Goal: Check status: Check status

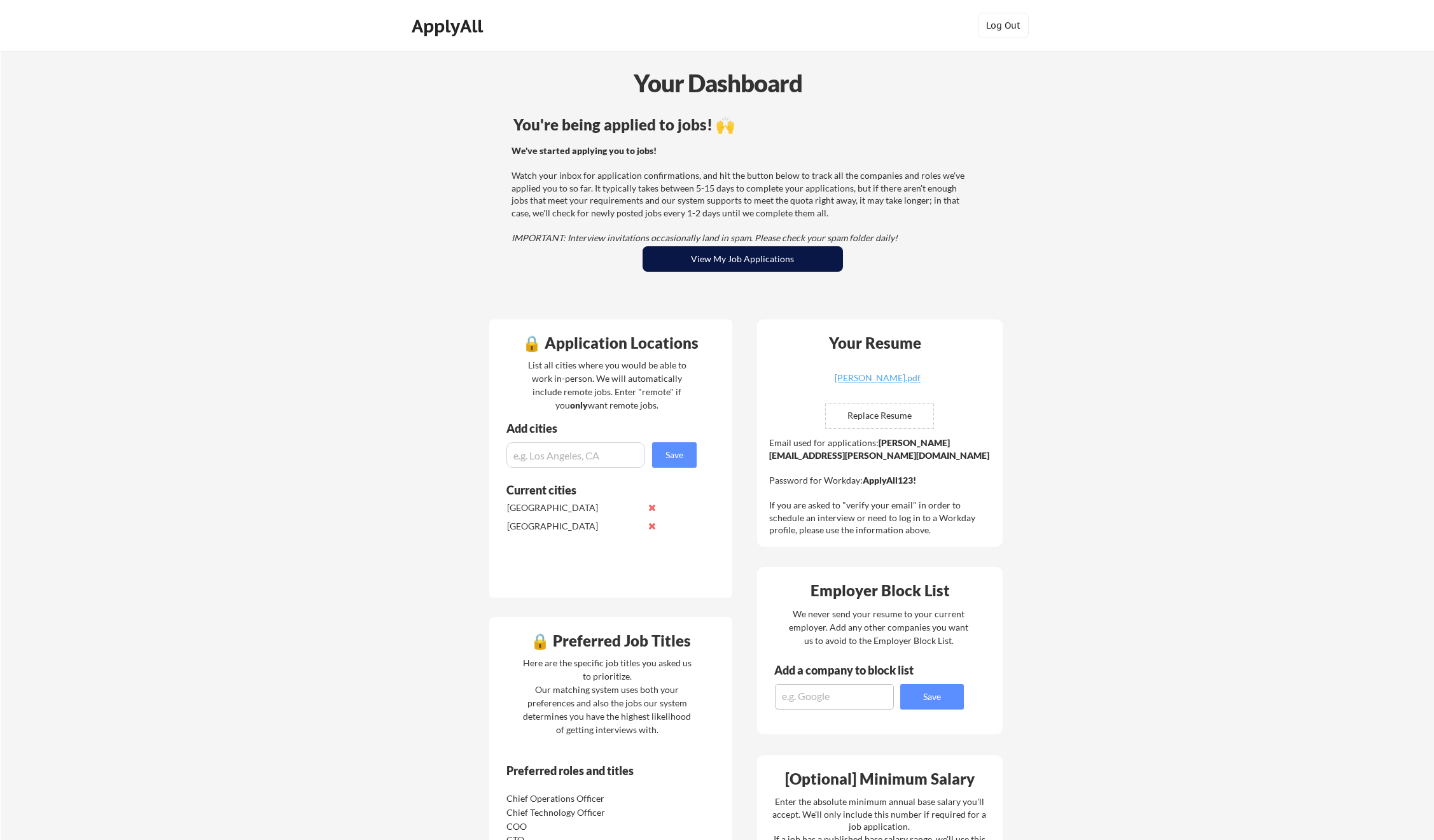
click at [802, 252] on button "View My Job Applications" at bounding box center [743, 258] width 201 height 25
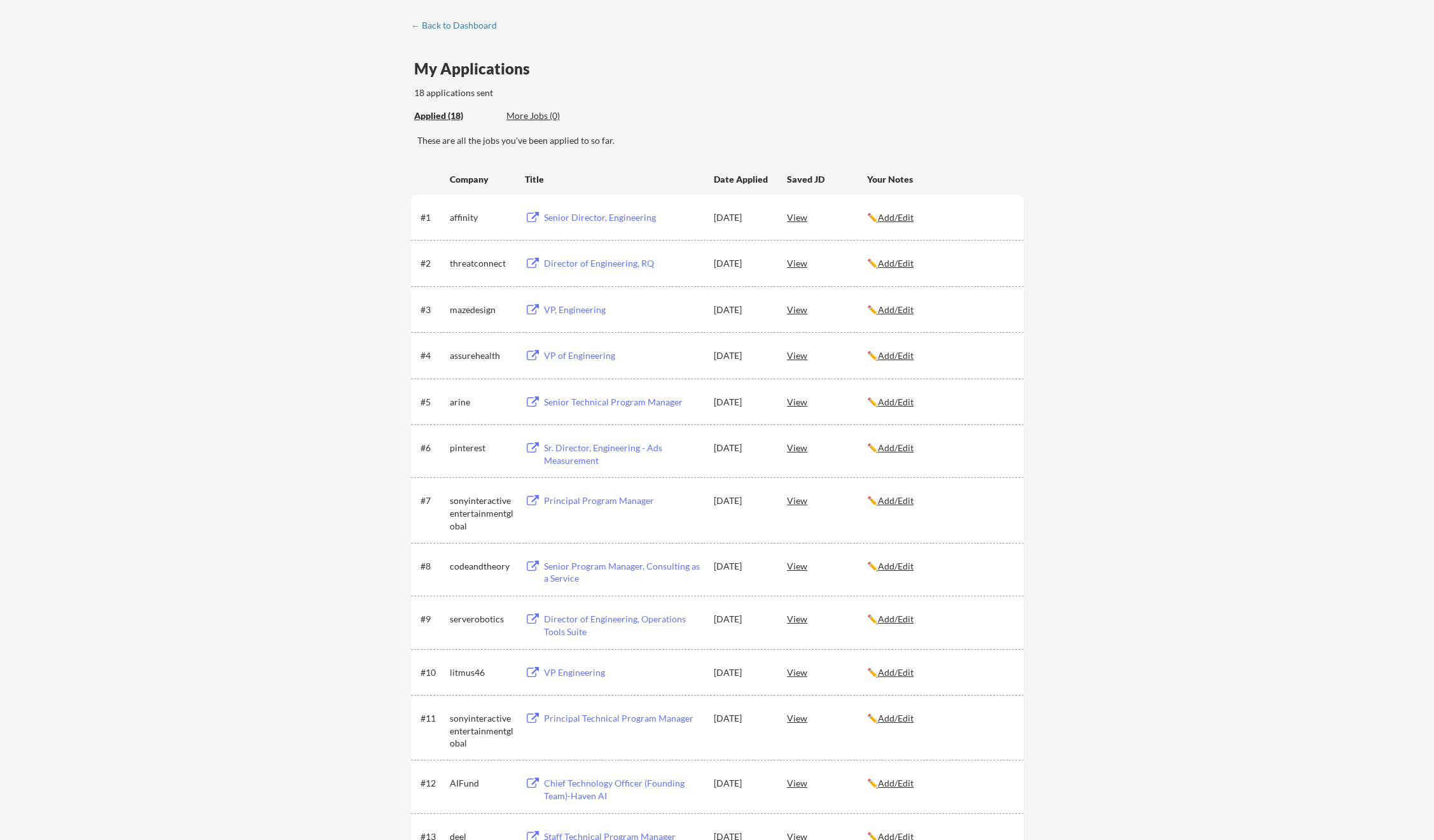
scroll to position [112, 0]
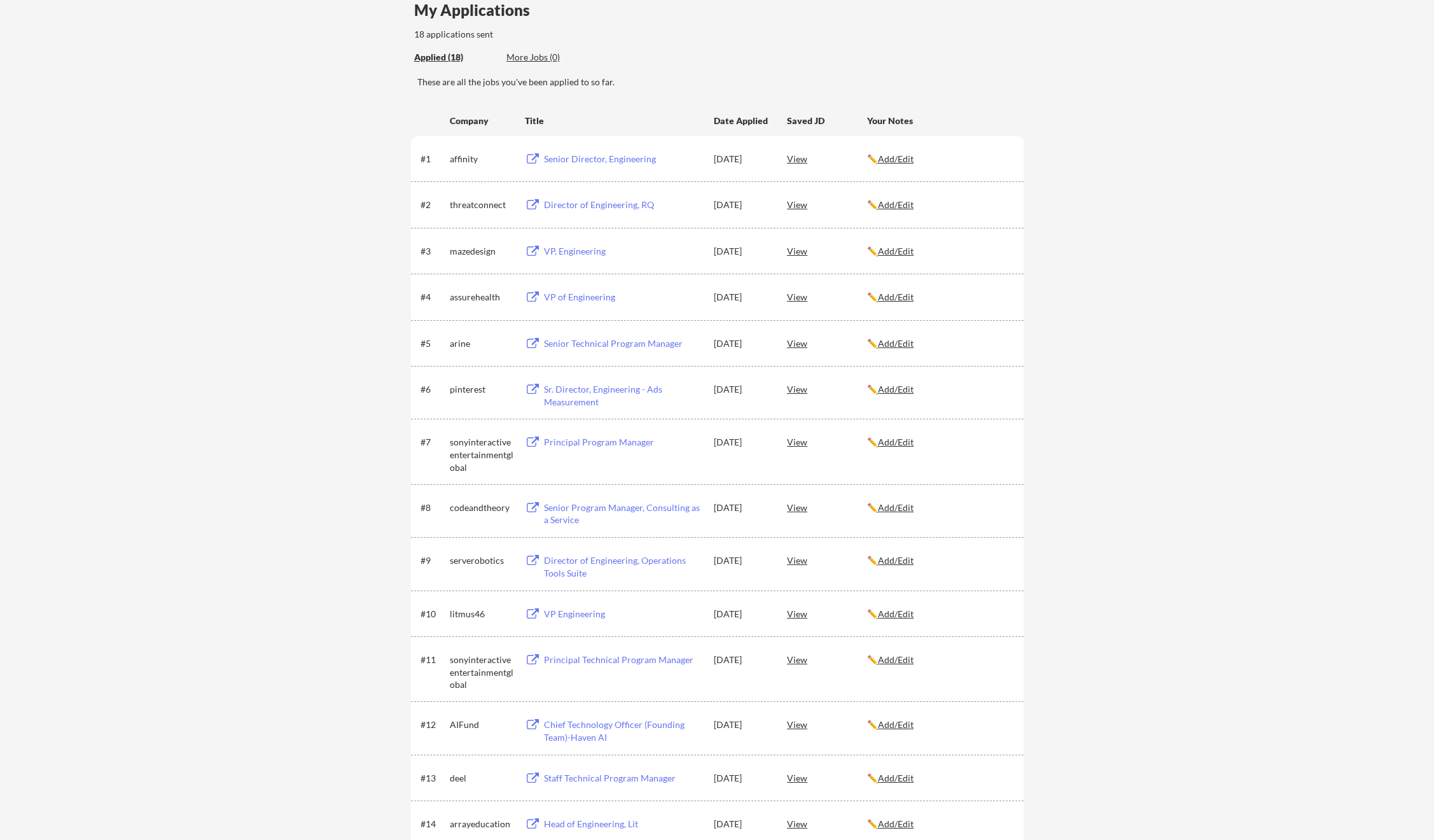
click at [495, 454] on div "sonyinteractiveentertainmentglobal" at bounding box center [481, 454] width 63 height 37
click at [482, 455] on div "sonyinteractiveentertainmentglobal" at bounding box center [481, 454] width 63 height 37
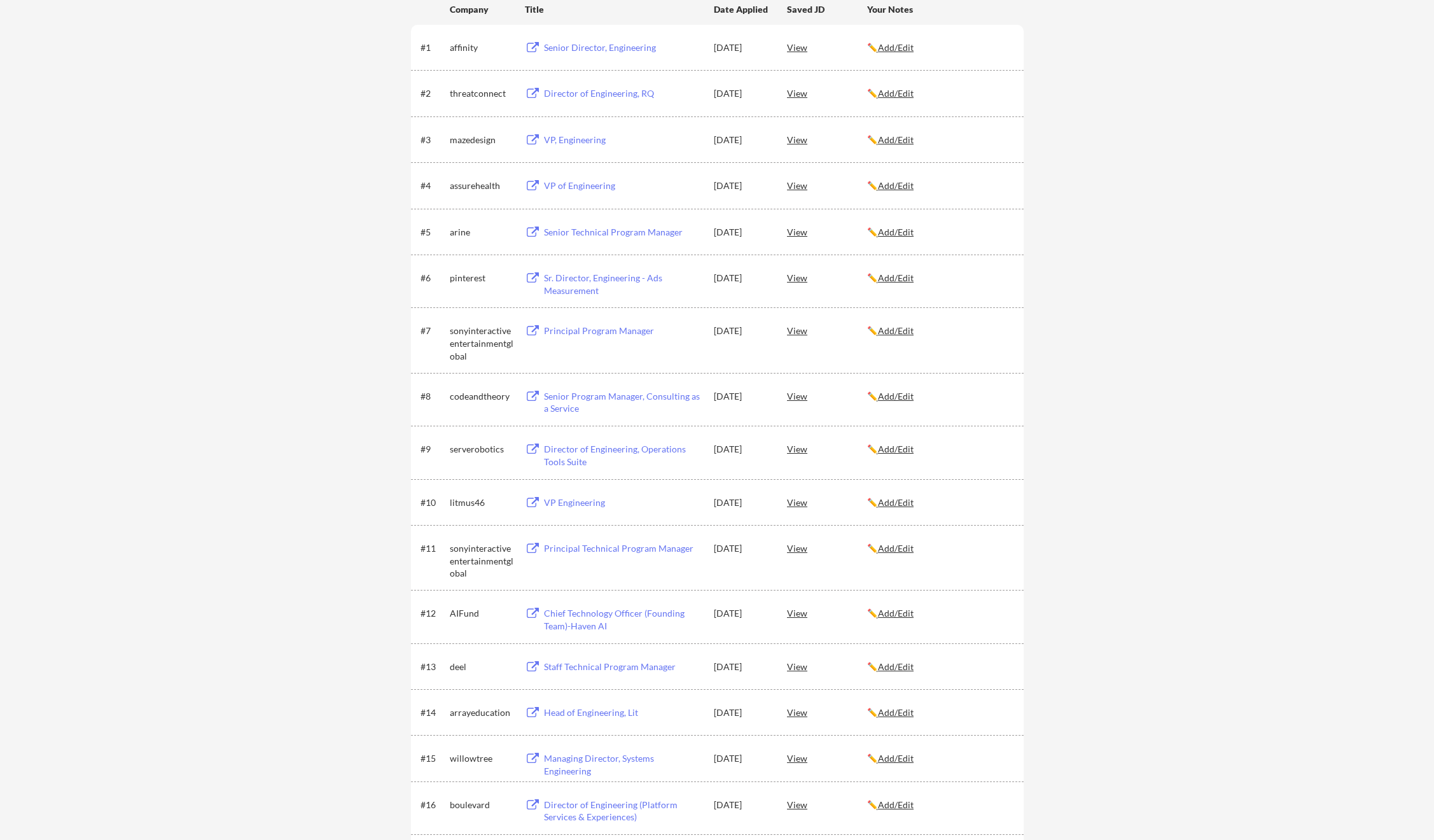
scroll to position [290, 0]
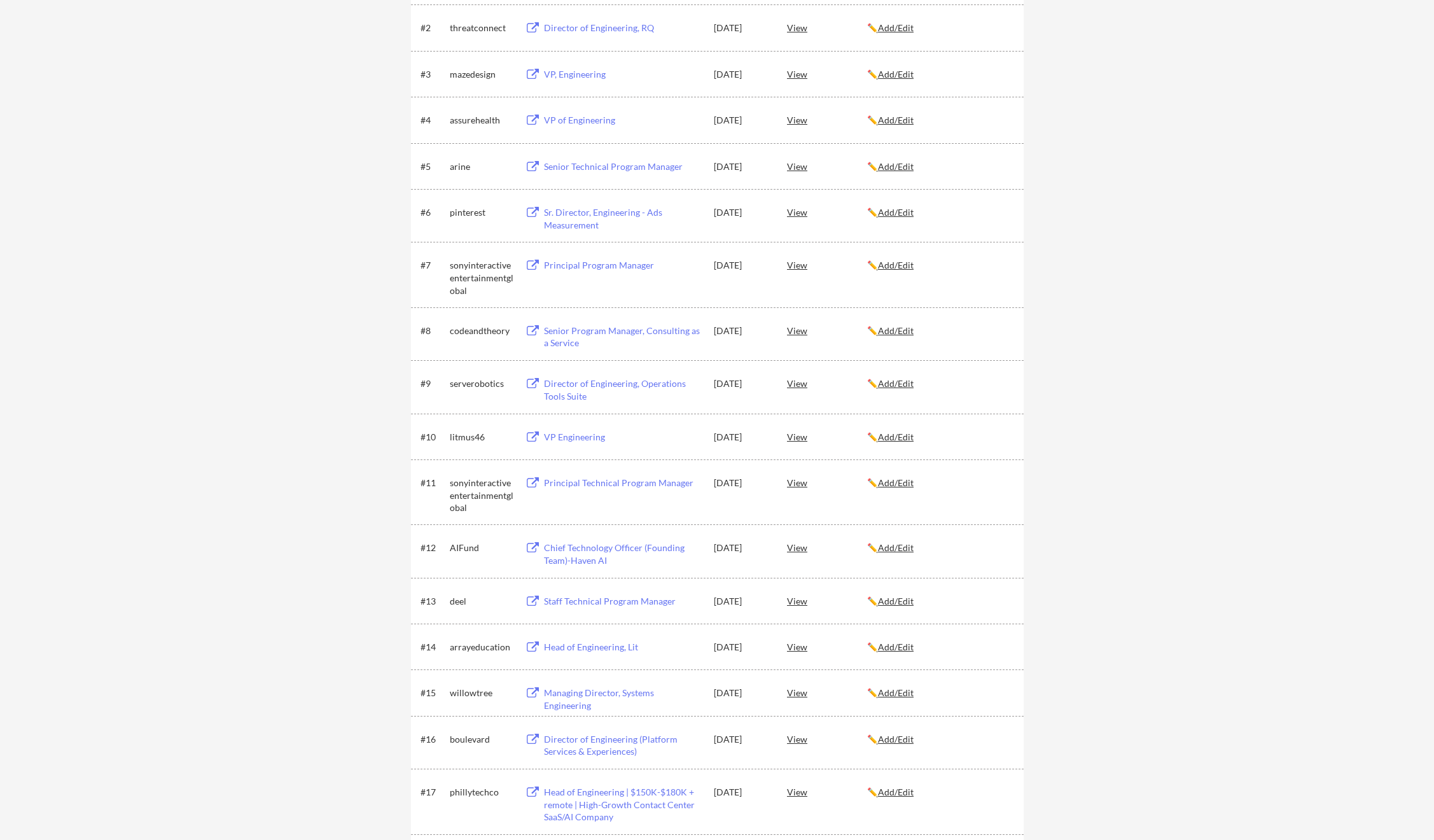
click at [500, 558] on div "AIFund" at bounding box center [481, 547] width 63 height 23
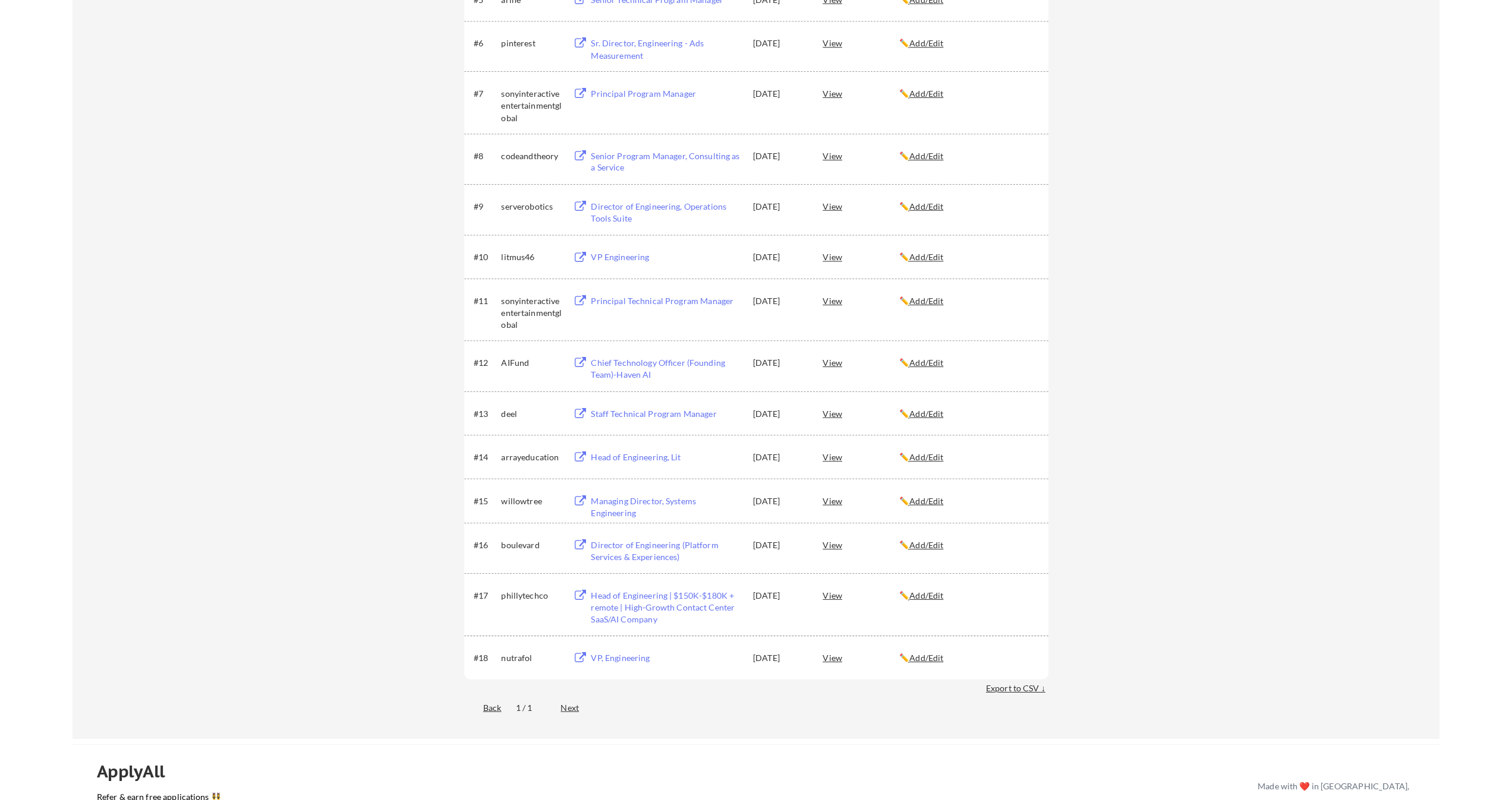
scroll to position [0, 0]
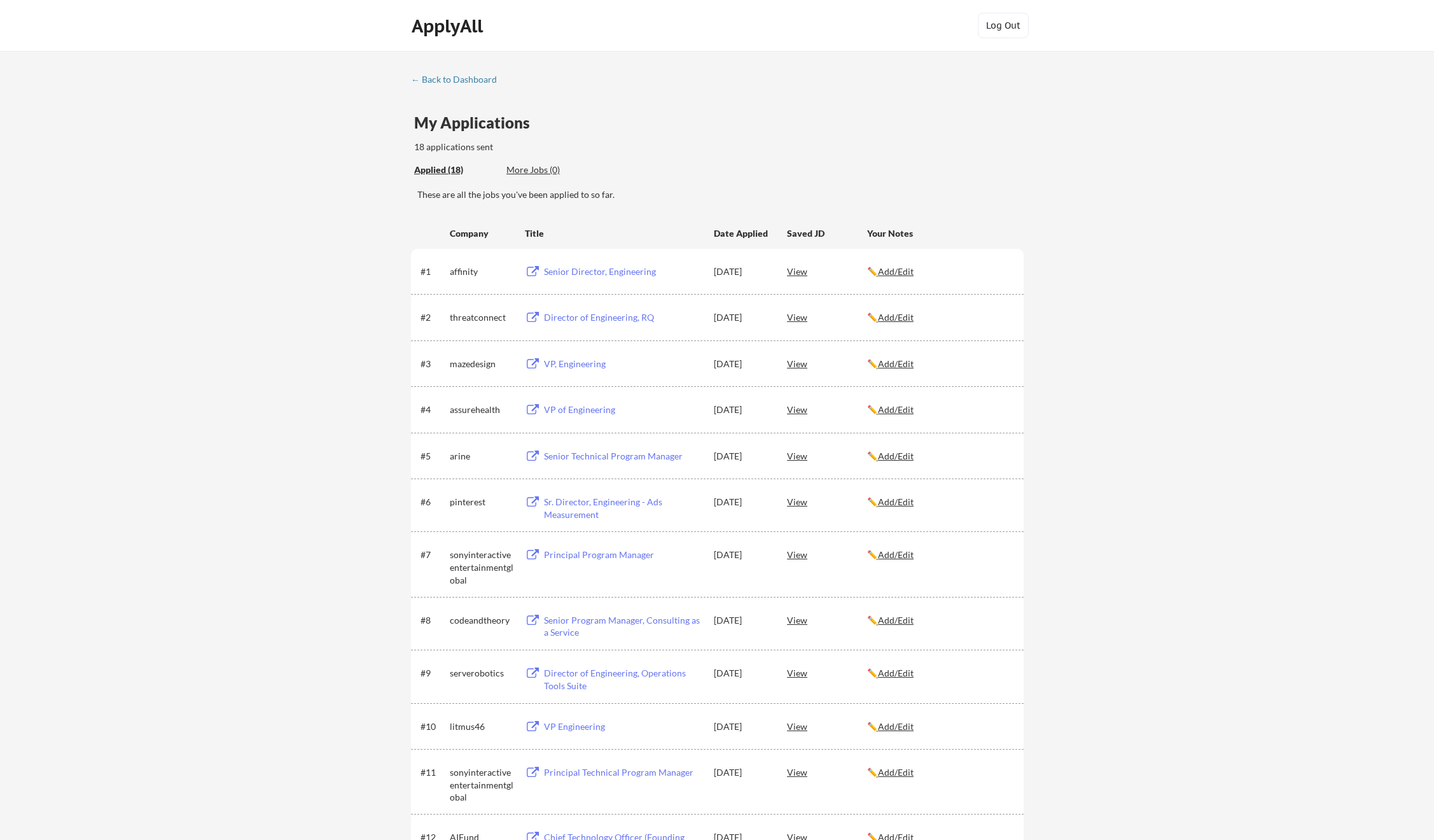
click at [656, 110] on div "← Back to Dashboard My Applications 18 applications sent Applied (18) More Jobs…" at bounding box center [717, 644] width 637 height 1139
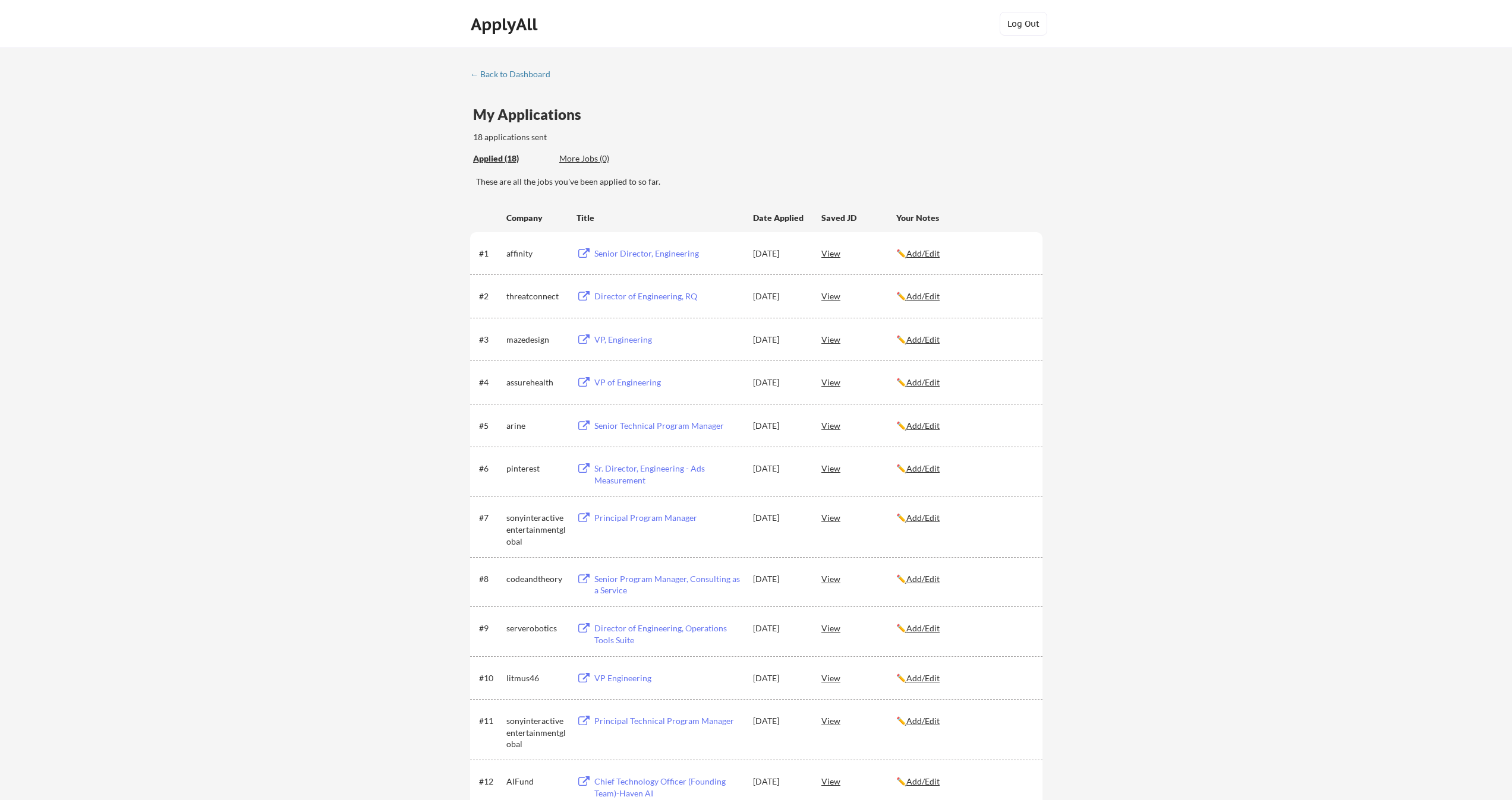
click at [1285, 298] on div "← Back to Dashboard My Applications 18 applications sent Applied (18) More Jobs…" at bounding box center [756, 599] width 1512 height 1103
click at [645, 111] on div "My Applications 18 applications sent" at bounding box center [758, 126] width 569 height 36
click at [805, 285] on div "[DATE]" at bounding box center [779, 296] width 52 height 22
click at [501, 75] on div "← Back to Dashboard" at bounding box center [515, 75] width 89 height 9
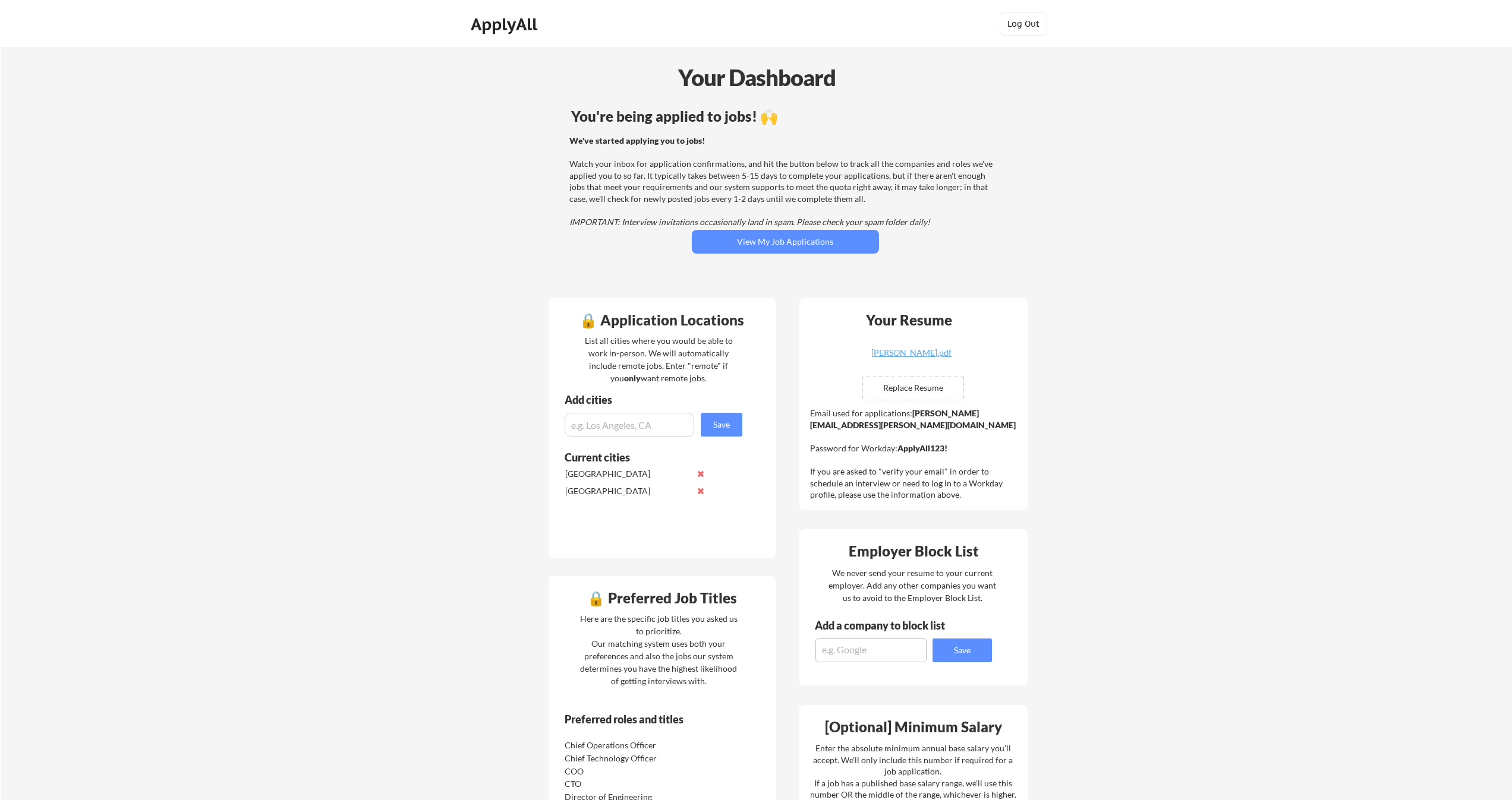
click at [797, 173] on div "We've started applying you to jobs! Watch your inbox for application confirmati…" at bounding box center [784, 181] width 429 height 94
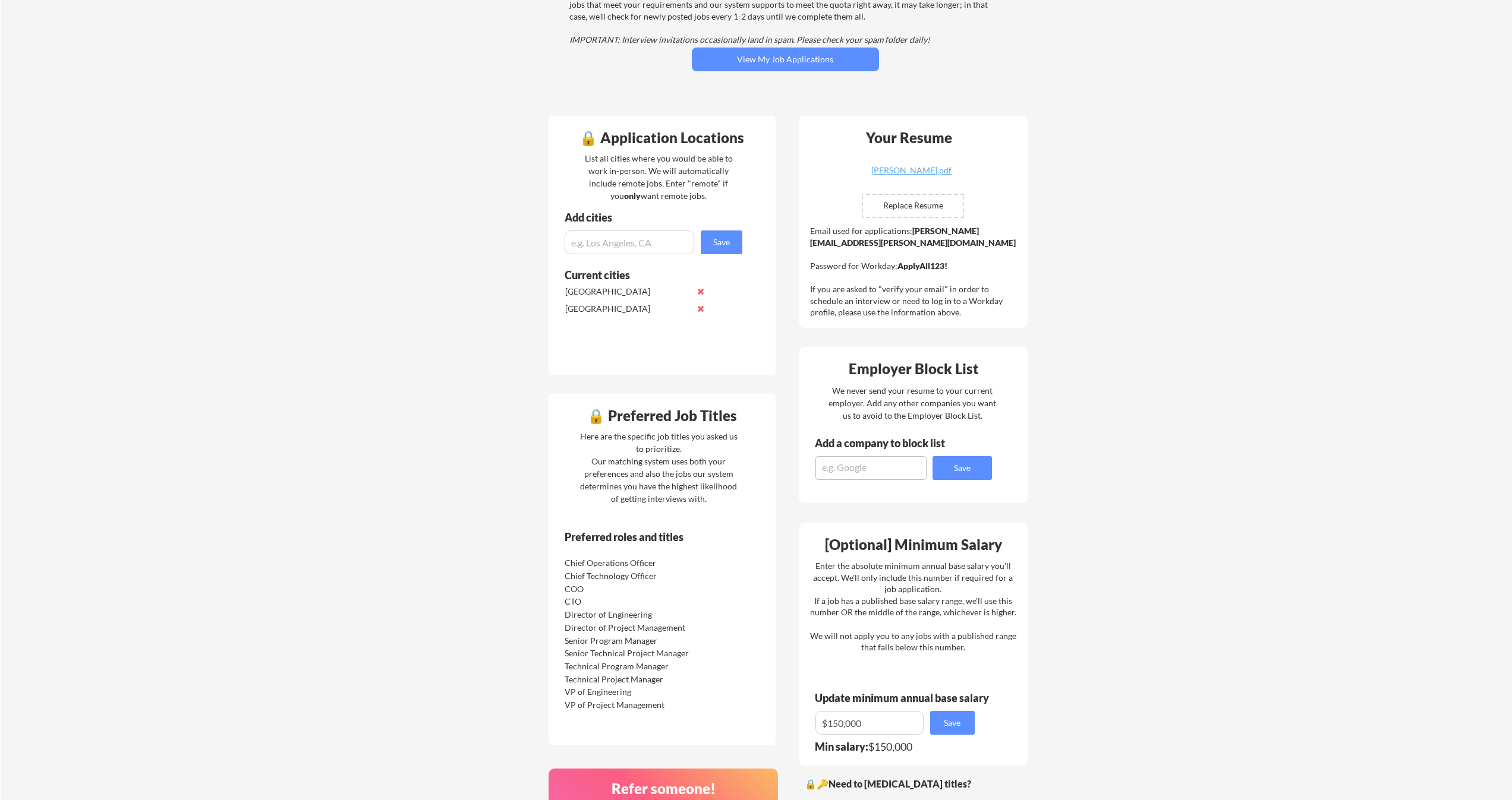
scroll to position [318, 0]
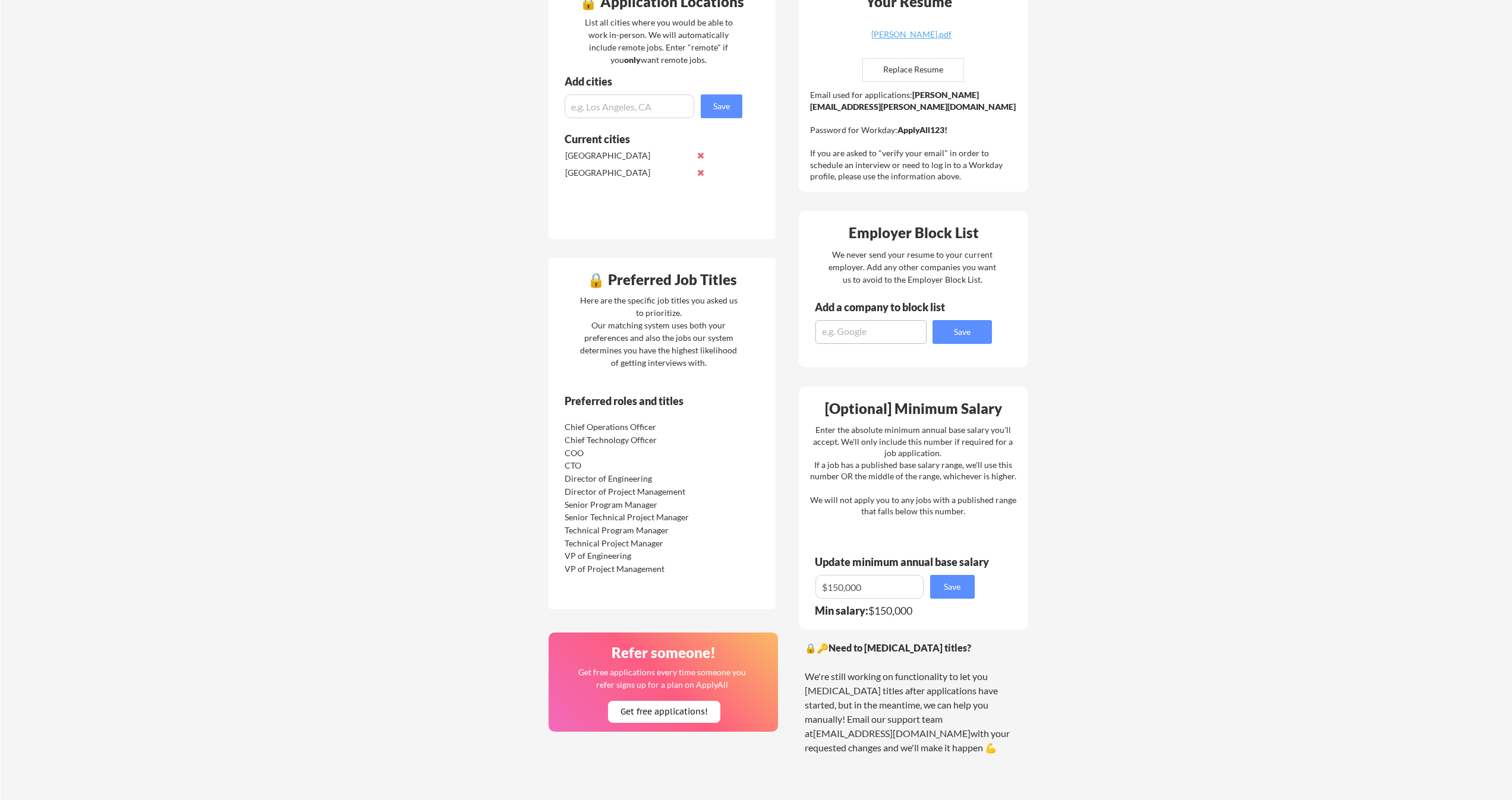
click at [813, 344] on div "Employer Block List We never send your resume to your current employer. Add any…" at bounding box center [913, 289] width 229 height 156
click at [851, 341] on textarea at bounding box center [871, 331] width 111 height 23
drag, startPoint x: 851, startPoint y: 244, endPoint x: 1055, endPoint y: 344, distance: 227.2
click at [1055, 344] on div "Your Dashboard You're being applied to jobs! 🙌 We've started applying you to jo…" at bounding box center [756, 339] width 1511 height 1220
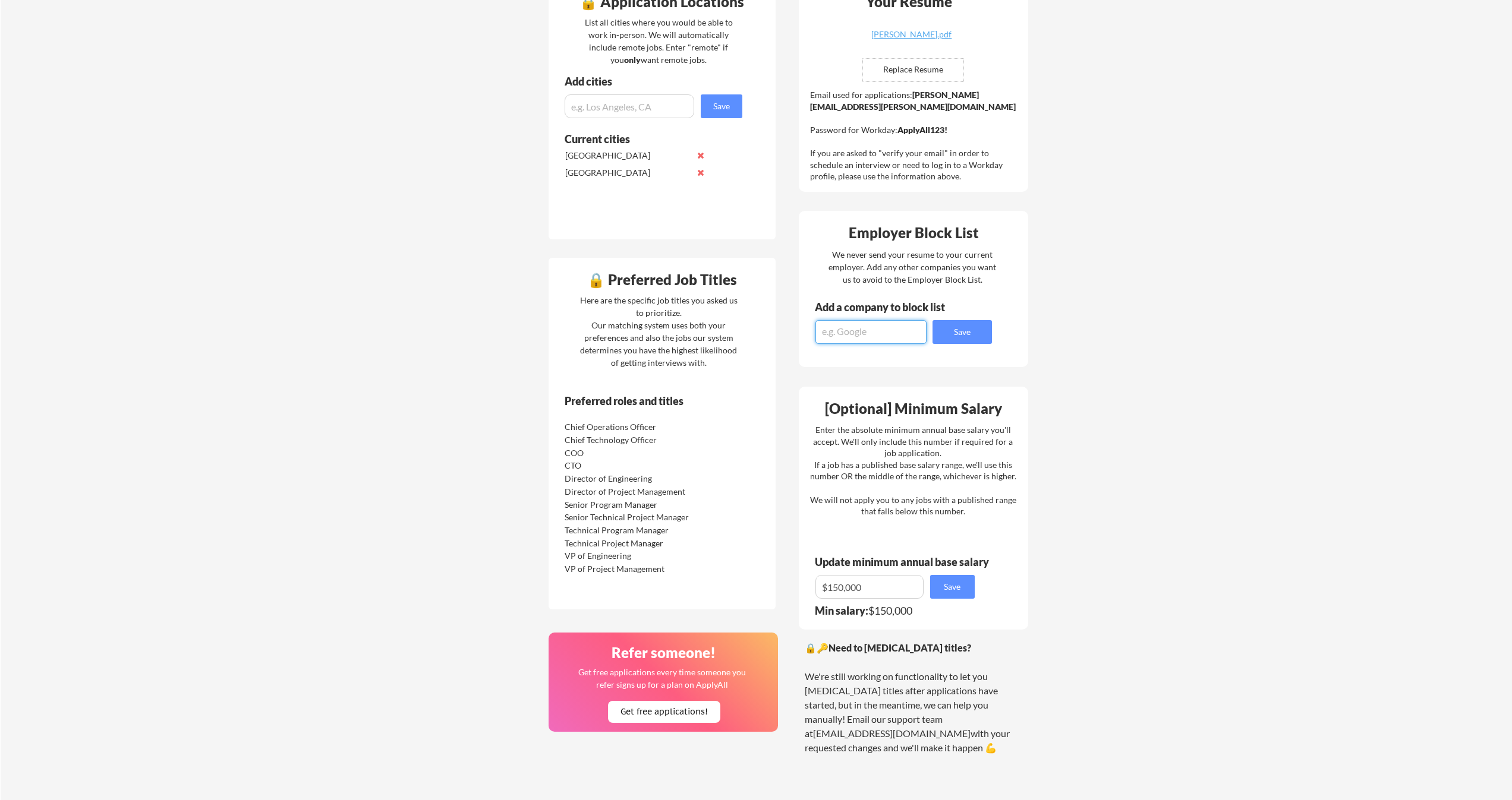
click at [876, 332] on textarea at bounding box center [871, 331] width 111 height 23
click at [853, 283] on div "We never send your resume to your current employer. Add any other companies you…" at bounding box center [912, 266] width 169 height 37
click at [856, 324] on textarea at bounding box center [871, 331] width 111 height 23
click at [860, 311] on div "Add a company to block list" at bounding box center [889, 307] width 148 height 10
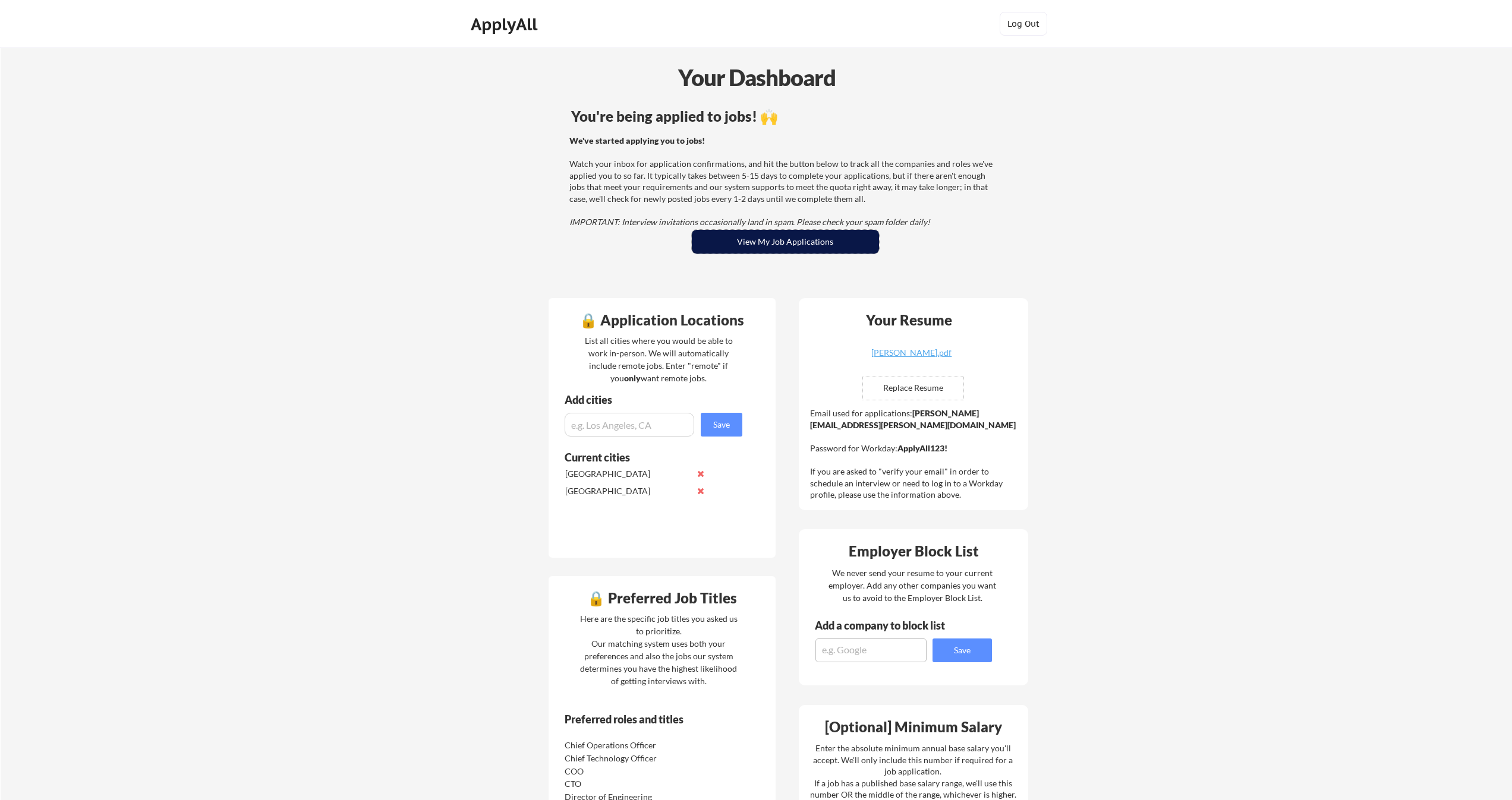
click at [770, 246] on button "View My Job Applications" at bounding box center [786, 241] width 187 height 23
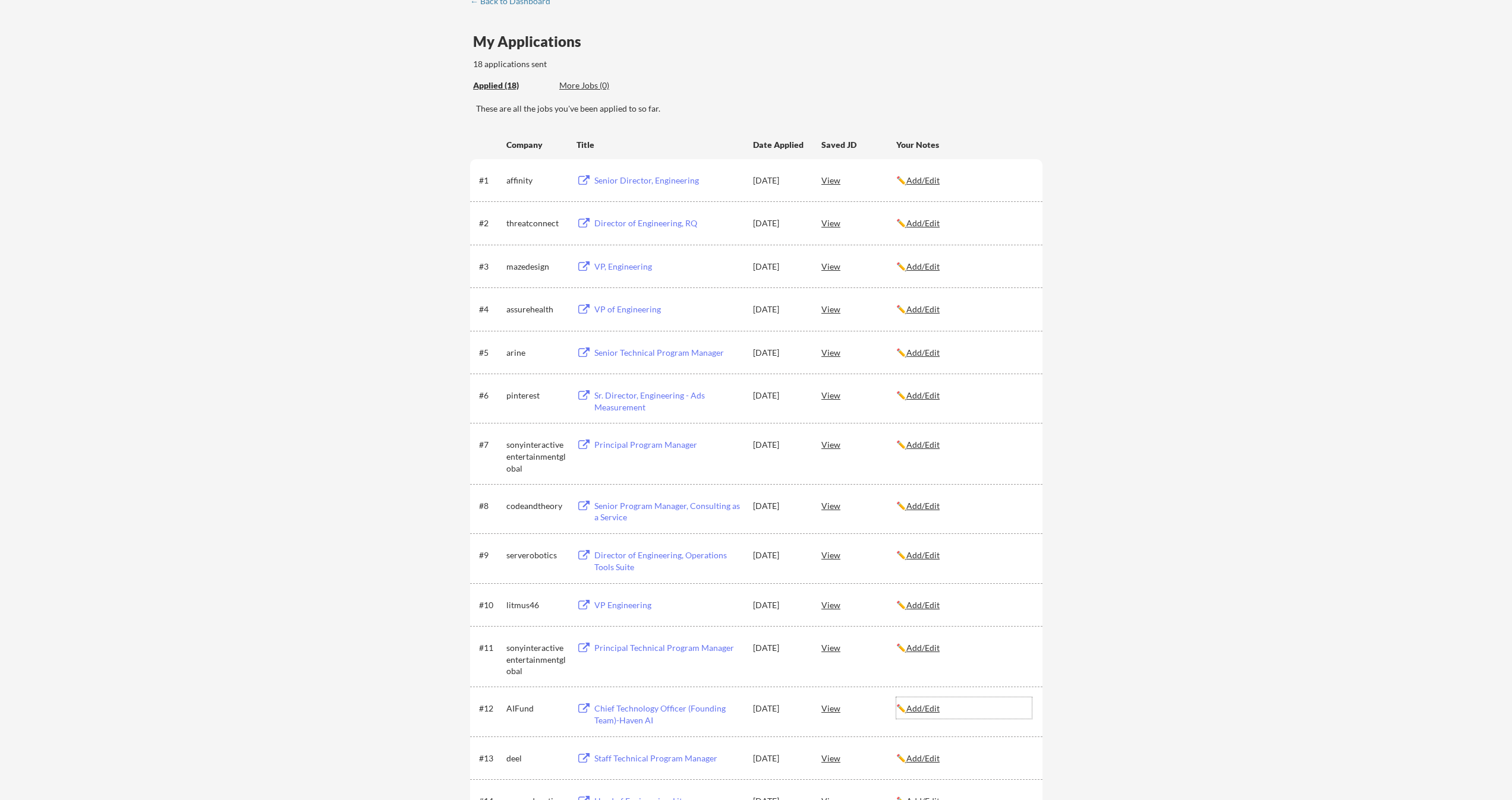
scroll to position [12, 0]
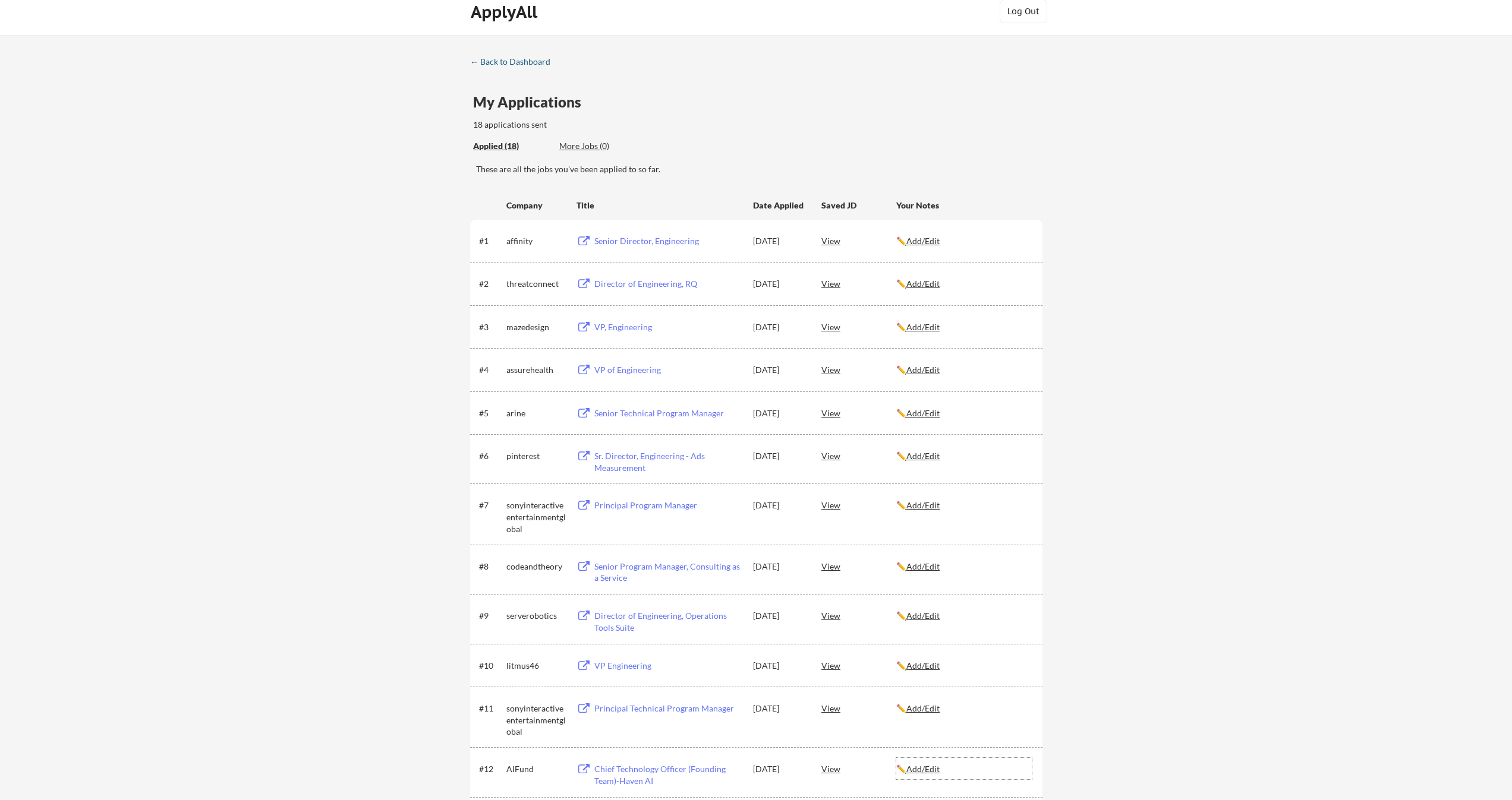
click at [512, 60] on div "← Back to Dashboard" at bounding box center [515, 62] width 89 height 9
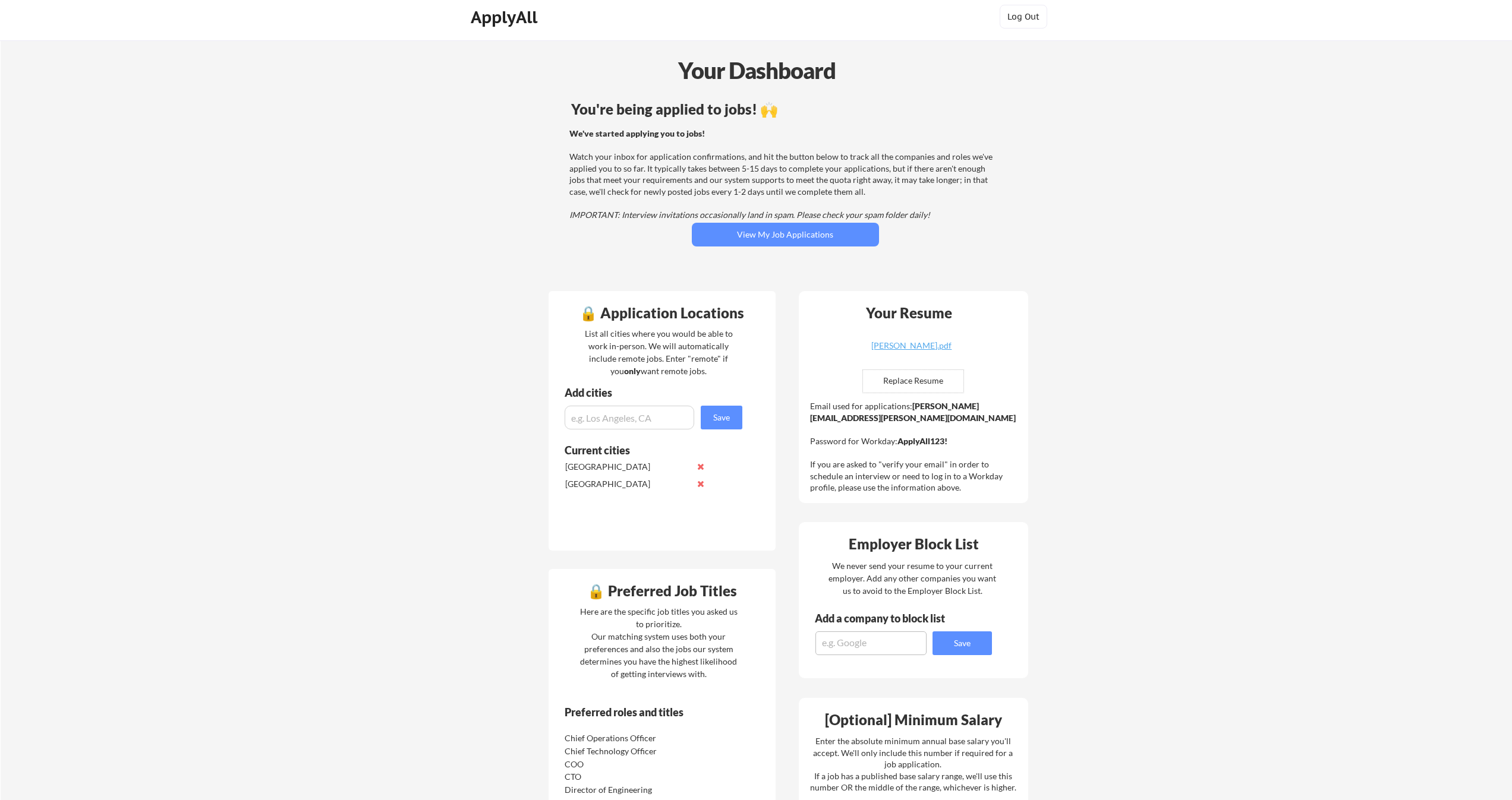
scroll to position [15, 0]
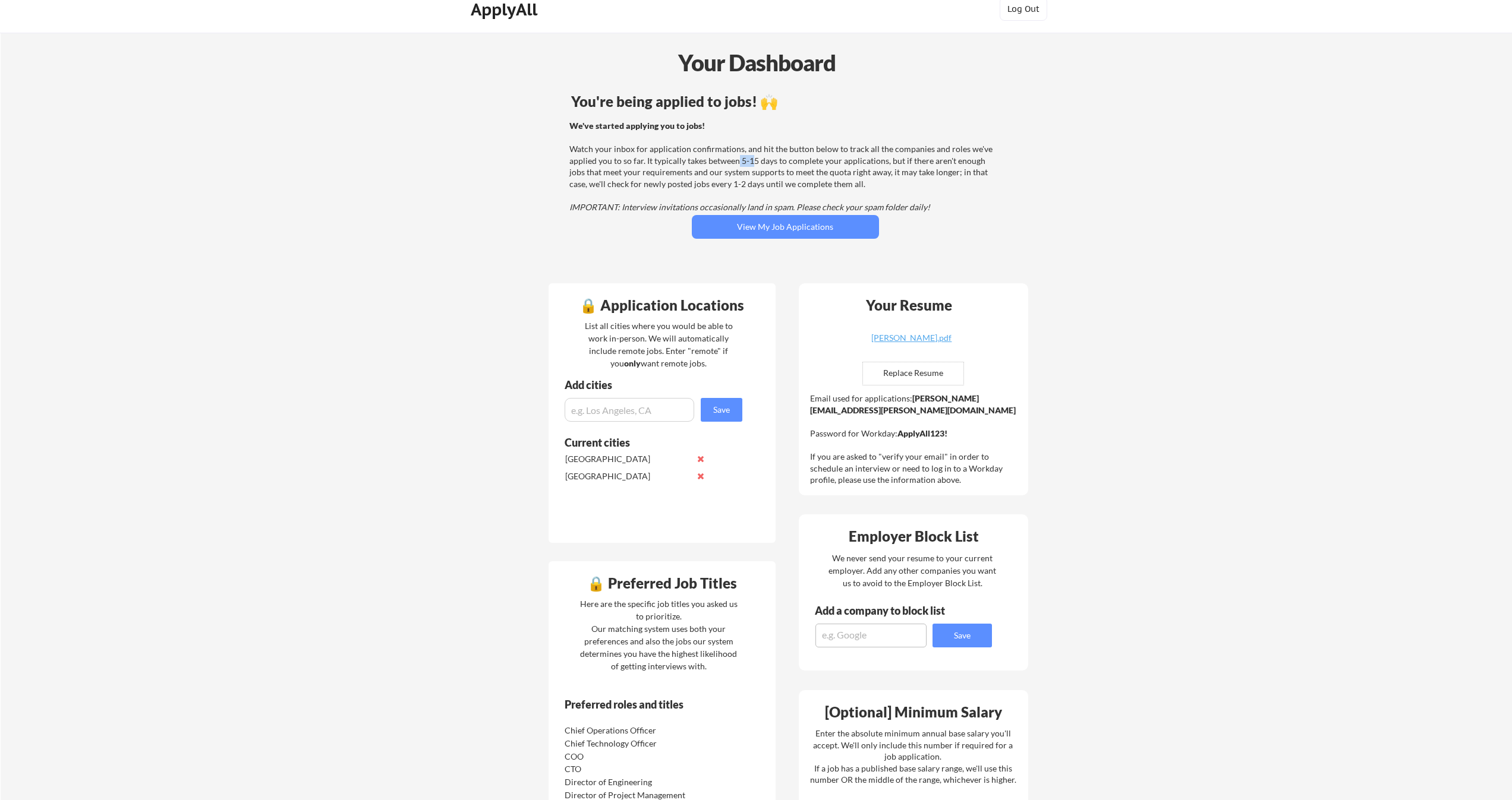
drag, startPoint x: 738, startPoint y: 156, endPoint x: 753, endPoint y: 157, distance: 15.0
click at [753, 157] on div "We've started applying you to jobs! Watch your inbox for application confirmati…" at bounding box center [784, 167] width 429 height 94
drag, startPoint x: 879, startPoint y: 161, endPoint x: 736, endPoint y: 160, distance: 143.0
click at [736, 160] on div "We've started applying you to jobs! Watch your inbox for application confirmati…" at bounding box center [784, 167] width 429 height 94
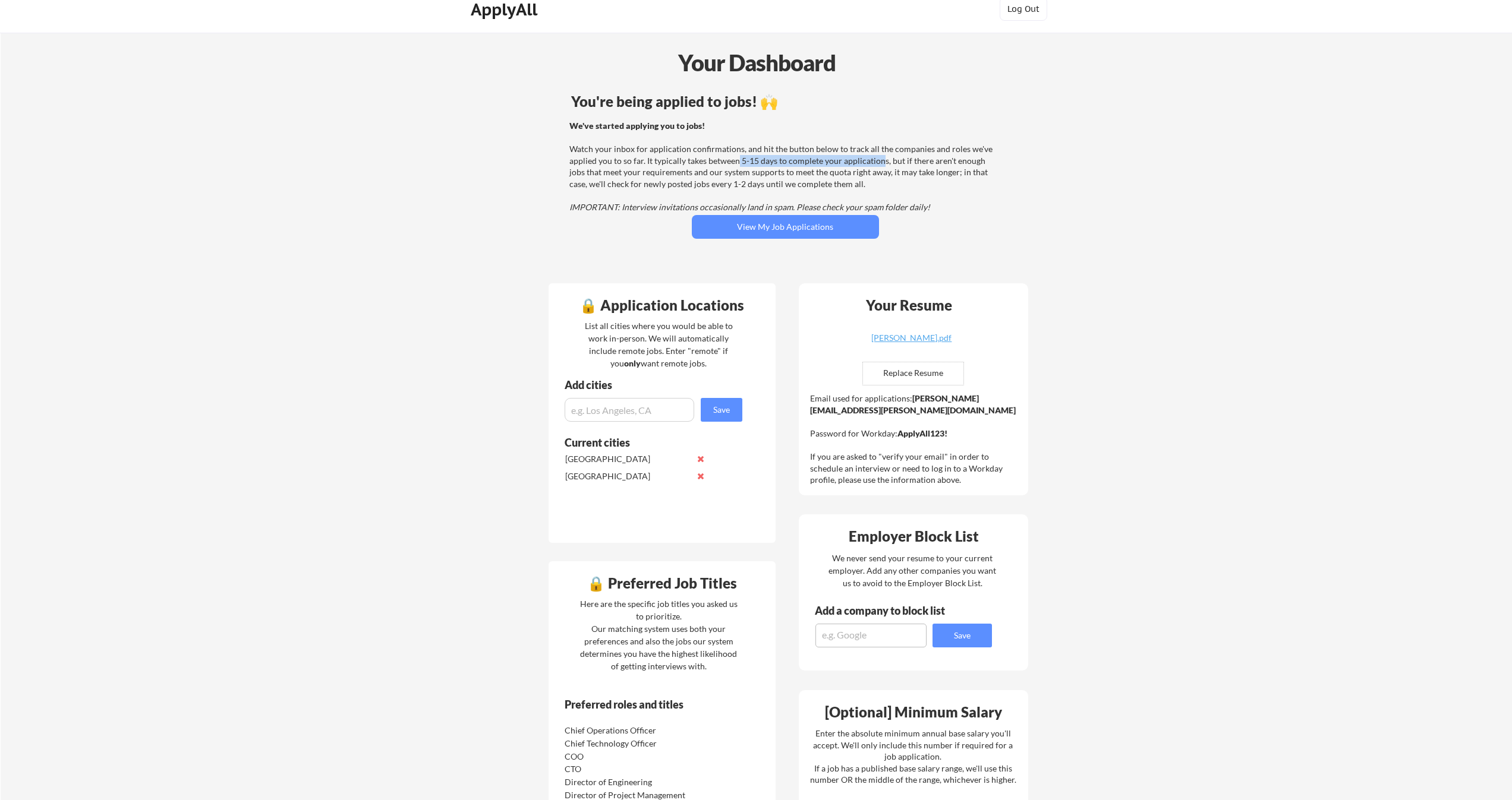
click at [736, 160] on div "We've started applying you to jobs! Watch your inbox for application confirmati…" at bounding box center [784, 167] width 429 height 94
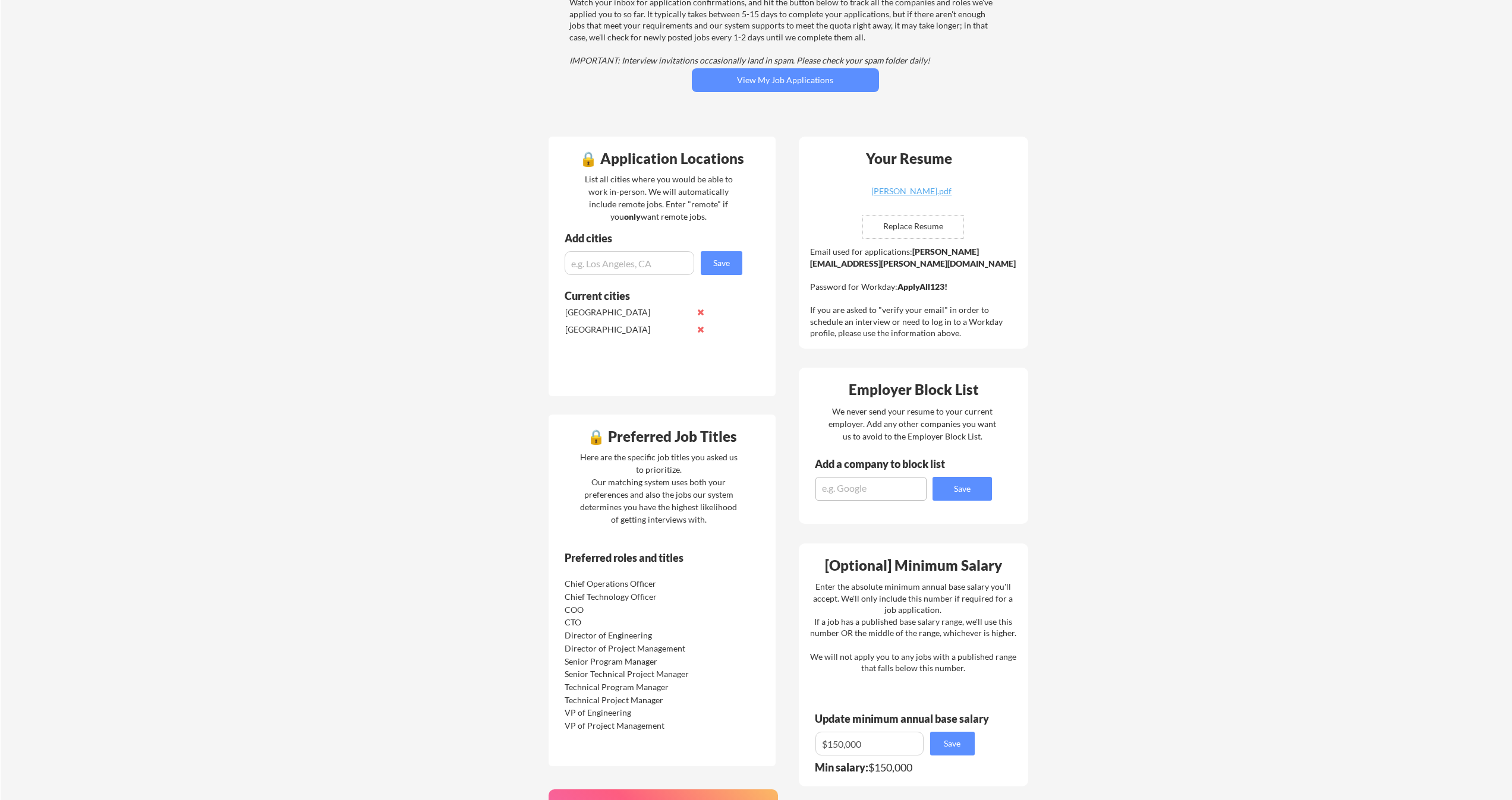
scroll to position [0, 0]
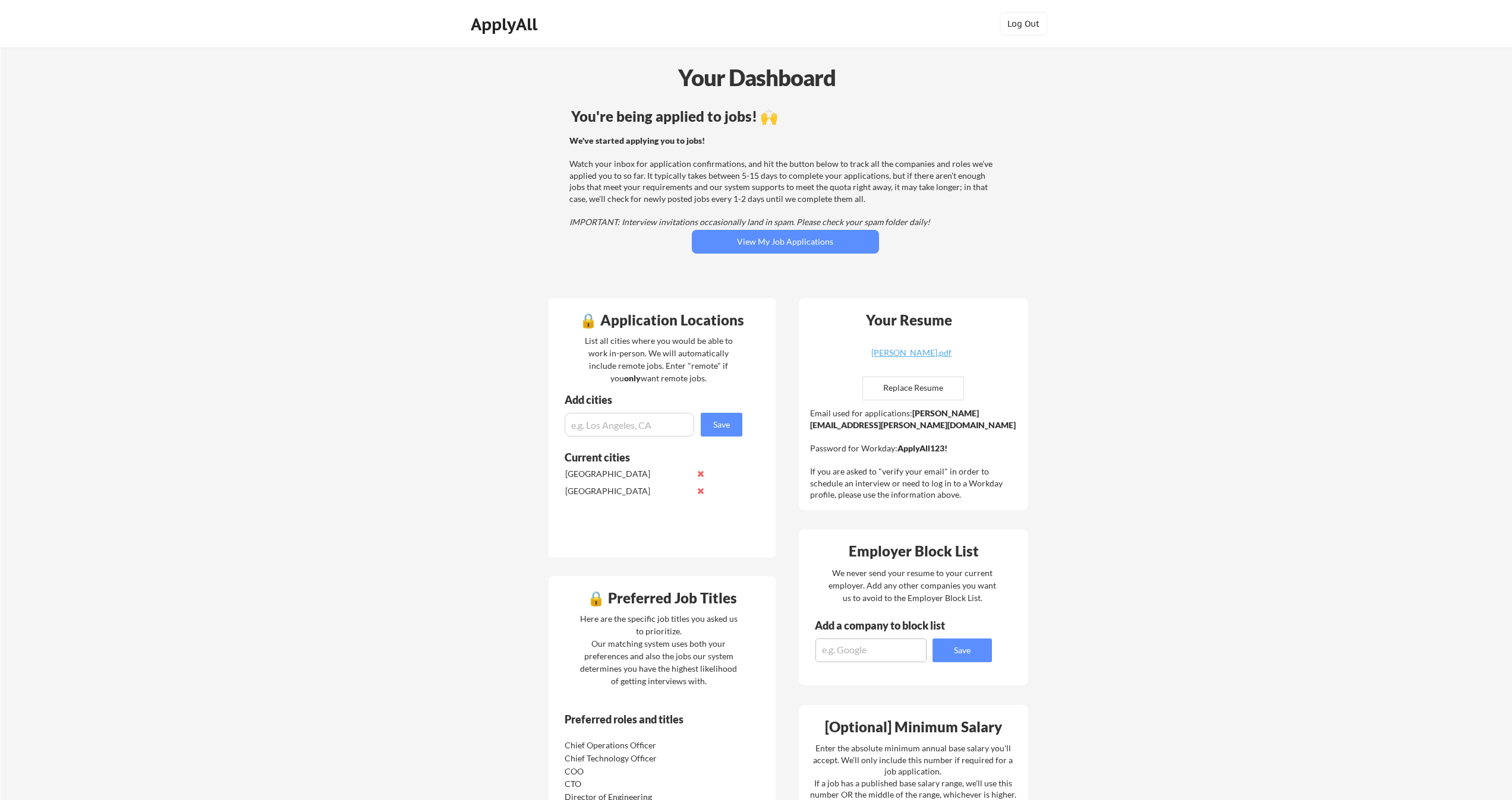
click at [728, 16] on div "ApplyAll Log In Sign Up Log Out" at bounding box center [756, 27] width 595 height 30
click at [342, 186] on div "Your Dashboard You're being applied to jobs! 🙌 We've started applying you to jo…" at bounding box center [756, 658] width 1511 height 1220
click at [961, 178] on div "We've started applying you to jobs! Watch your inbox for application confirmati…" at bounding box center [784, 181] width 429 height 94
click at [846, 189] on div "We've started applying you to jobs! Watch your inbox for application confirmati…" at bounding box center [784, 181] width 429 height 94
click at [794, 178] on div "We've started applying you to jobs! Watch your inbox for application confirmati…" at bounding box center [784, 181] width 429 height 94
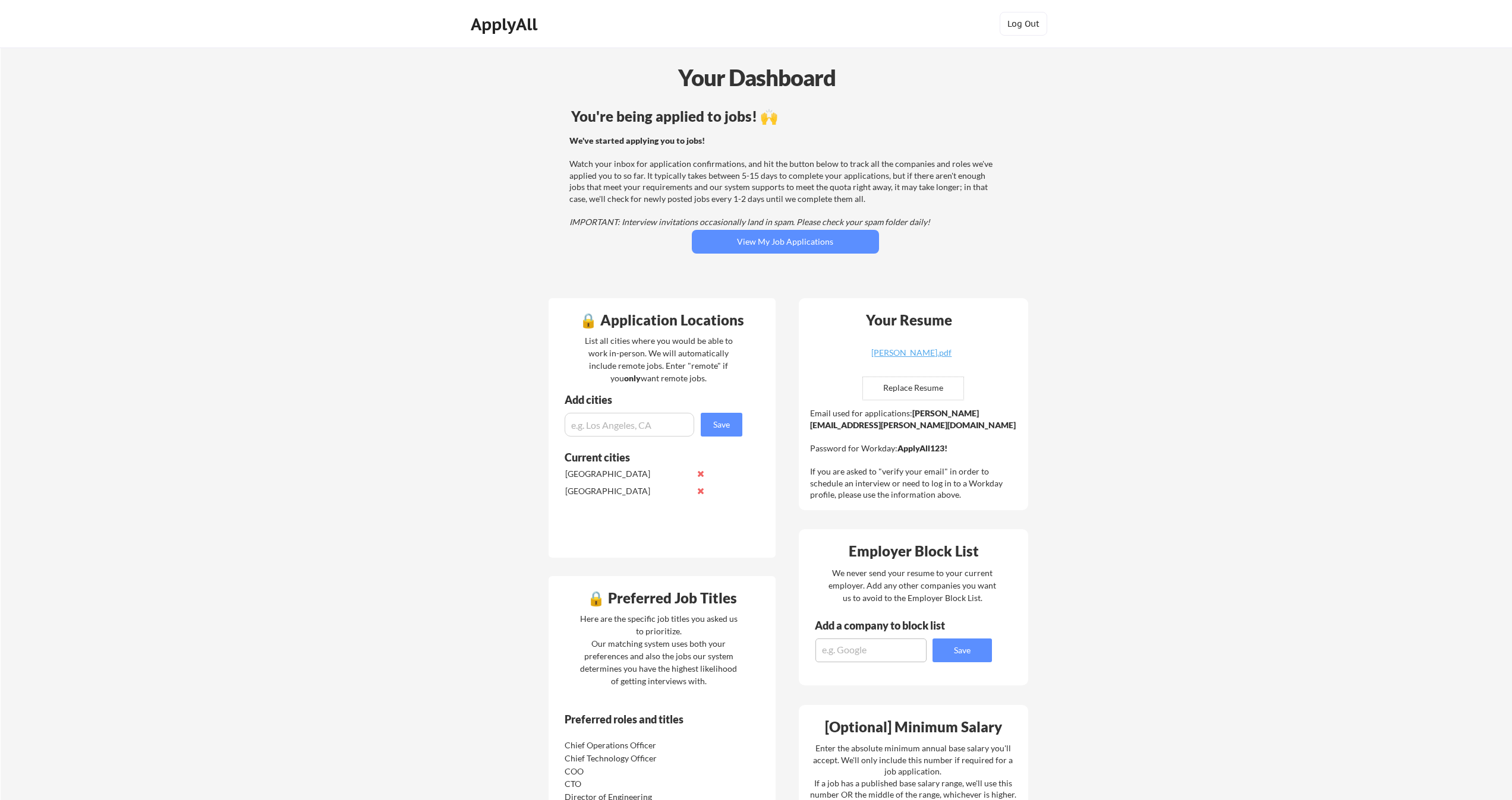
click at [782, 176] on div "We've started applying you to jobs! Watch your inbox for application confirmati…" at bounding box center [784, 181] width 429 height 94
click at [1055, 134] on div "Your Dashboard You're being applied to jobs! 🙌 We've started applying you to jo…" at bounding box center [756, 658] width 1511 height 1220
click at [991, 226] on div "You're being applied to jobs! 🙌 We've started applying you to jobs! Watch your …" at bounding box center [786, 196] width 480 height 187
click at [768, 73] on div "Your Dashboard" at bounding box center [756, 77] width 1511 height 34
click at [836, 90] on div "Your Dashboard" at bounding box center [756, 77] width 1511 height 34
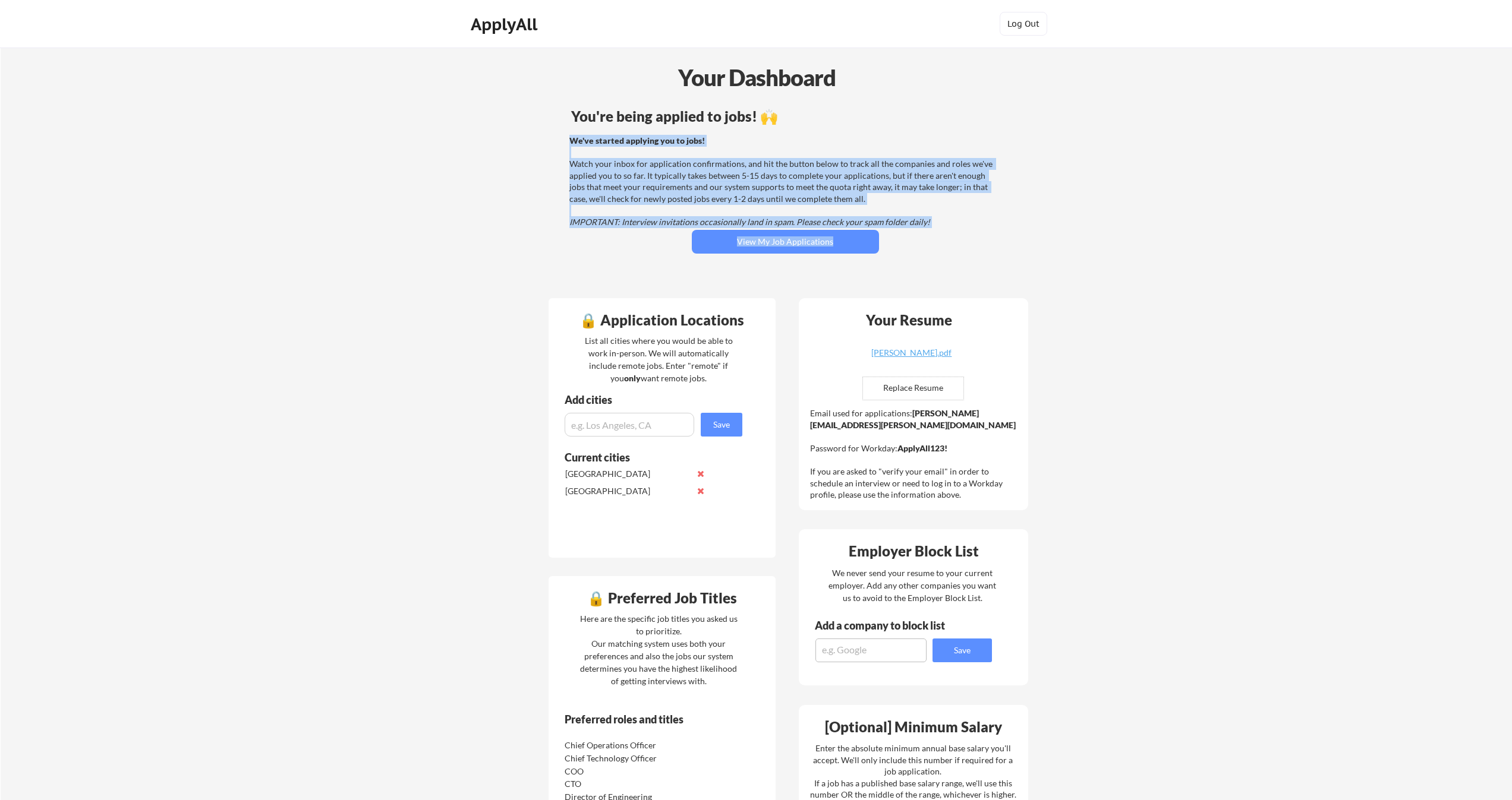
drag, startPoint x: 594, startPoint y: 134, endPoint x: 1011, endPoint y: 233, distance: 428.6
click at [1011, 233] on div "You're being applied to jobs! 🙌 We've started applying you to jobs! Watch your …" at bounding box center [786, 196] width 480 height 187
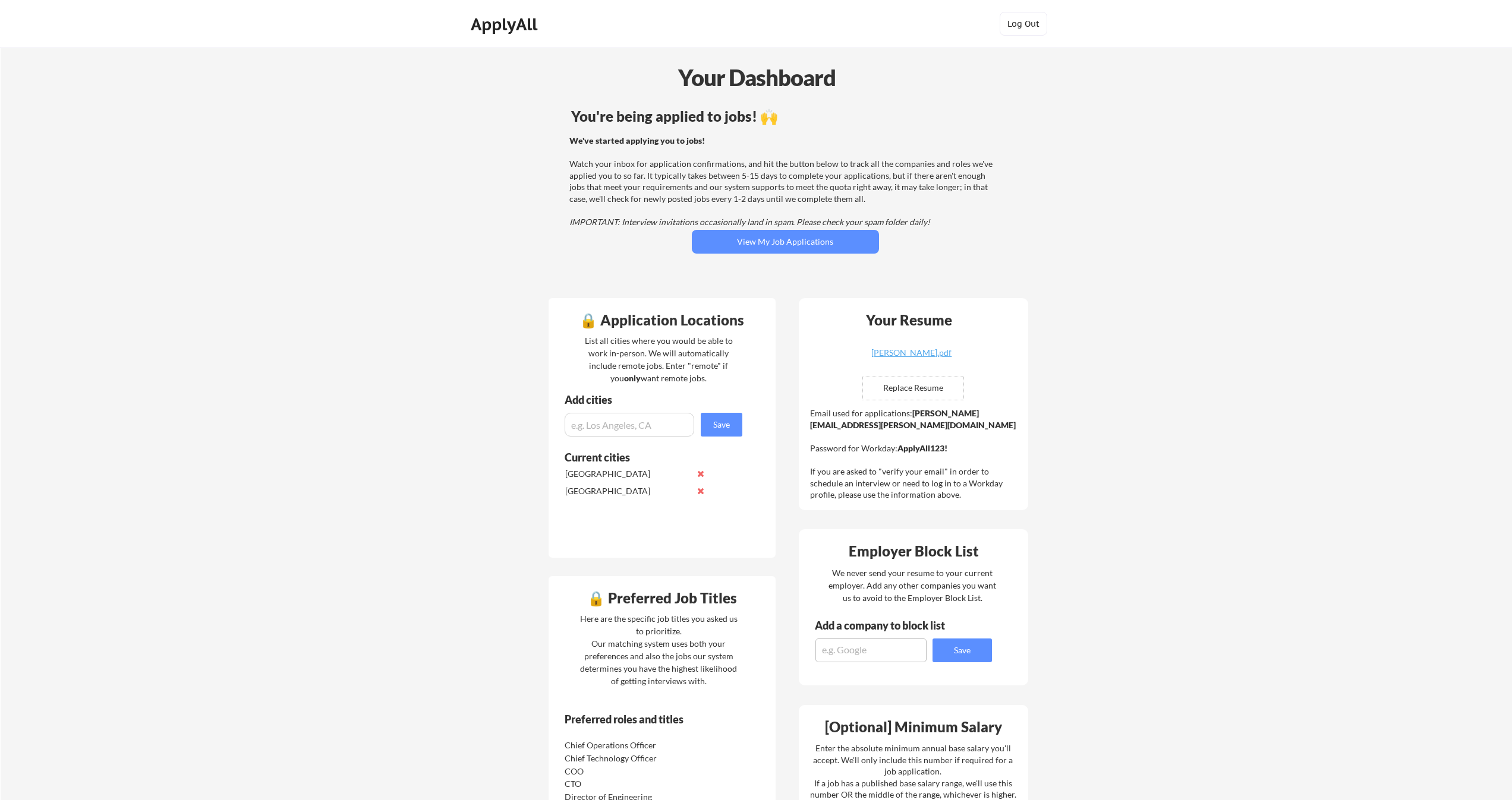
drag, startPoint x: 512, startPoint y: 74, endPoint x: 1114, endPoint y: 271, distance: 633.4
click at [1114, 271] on div "Your Dashboard You're being applied to jobs! 🙌 We've started applying you to jo…" at bounding box center [756, 658] width 1511 height 1220
click at [974, 242] on div "You're being applied to jobs! 🙌 We've started applying you to jobs! Watch your …" at bounding box center [786, 196] width 480 height 187
